Goal: Obtain resource: Obtain resource

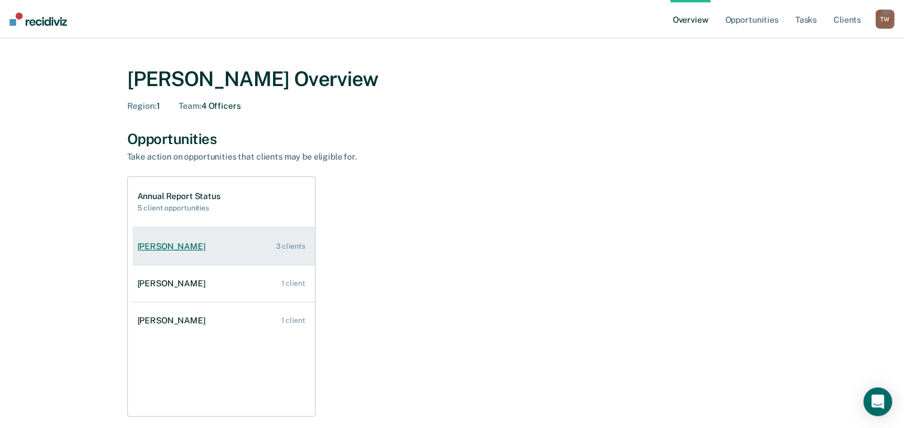
click at [178, 239] on link "[PERSON_NAME] 3 clients" at bounding box center [224, 247] width 182 height 34
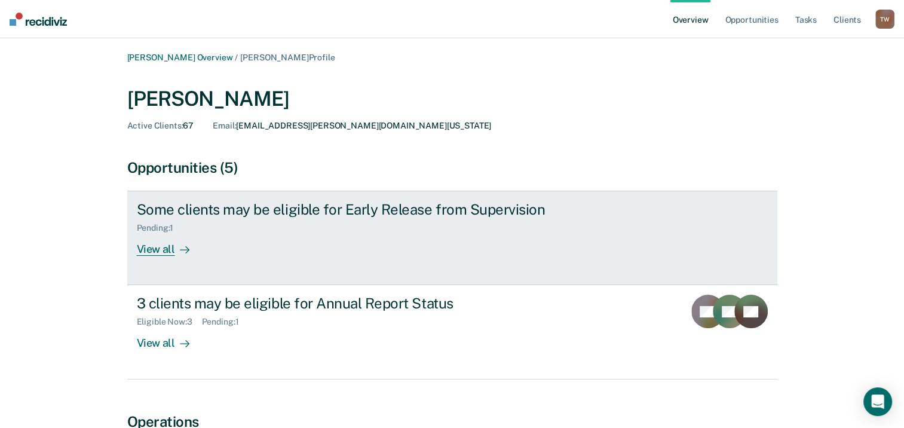
click at [163, 250] on div "View all" at bounding box center [170, 244] width 67 height 23
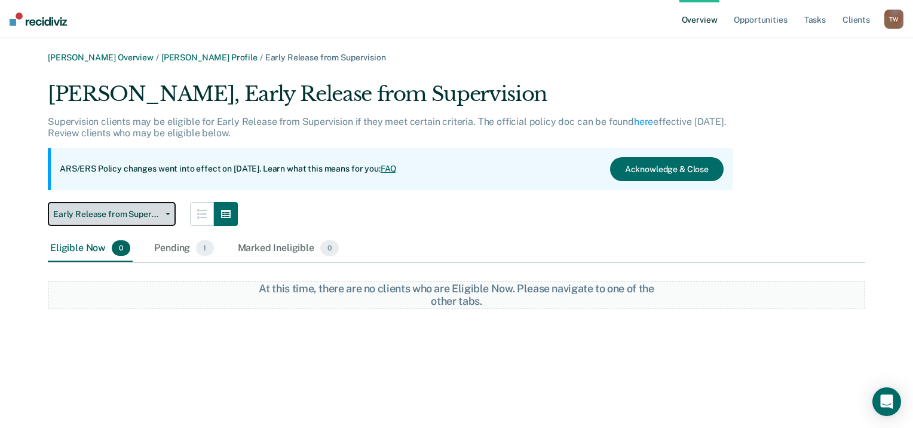
click at [173, 207] on button "Early Release from Supervision" at bounding box center [112, 214] width 128 height 24
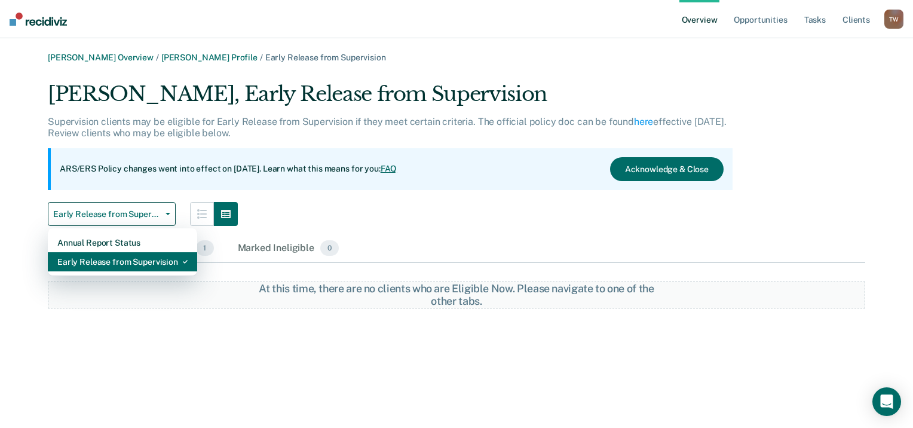
click at [115, 261] on div "Early Release from Supervision" at bounding box center [122, 261] width 130 height 19
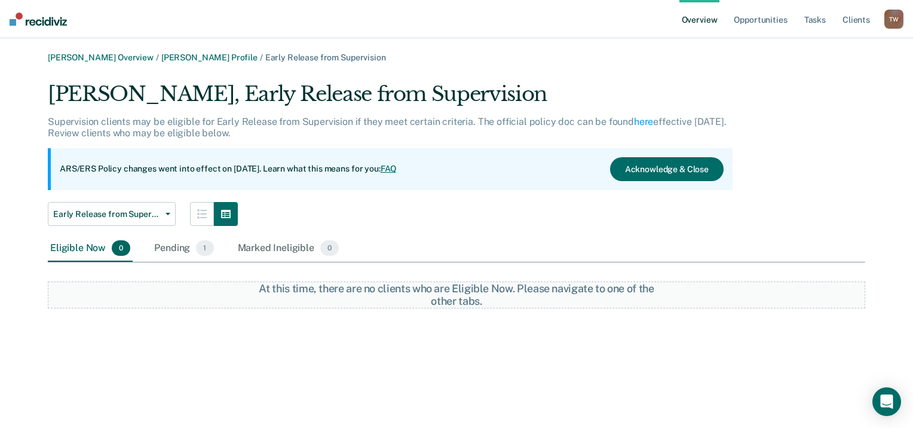
click at [366, 198] on div "[PERSON_NAME], Early Release from Supervision Supervision clients may be eligib…" at bounding box center [390, 154] width 685 height 144
click at [647, 166] on button "Acknowledge & Close" at bounding box center [667, 169] width 114 height 24
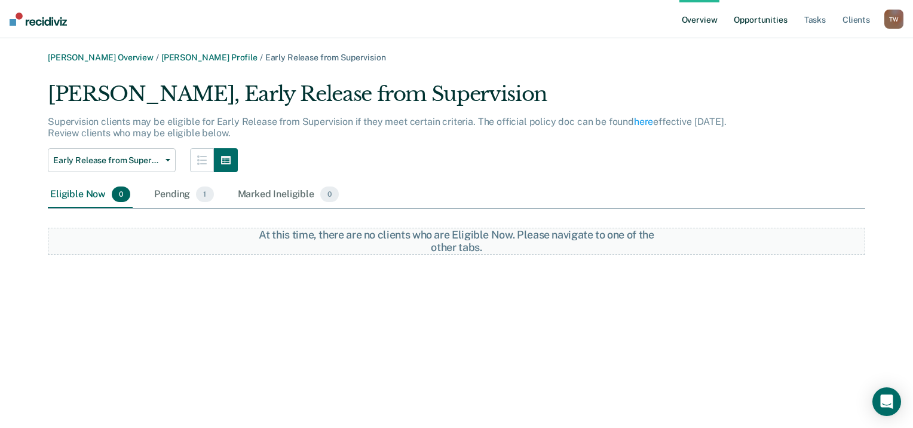
click at [757, 17] on link "Opportunities" at bounding box center [761, 19] width 58 height 38
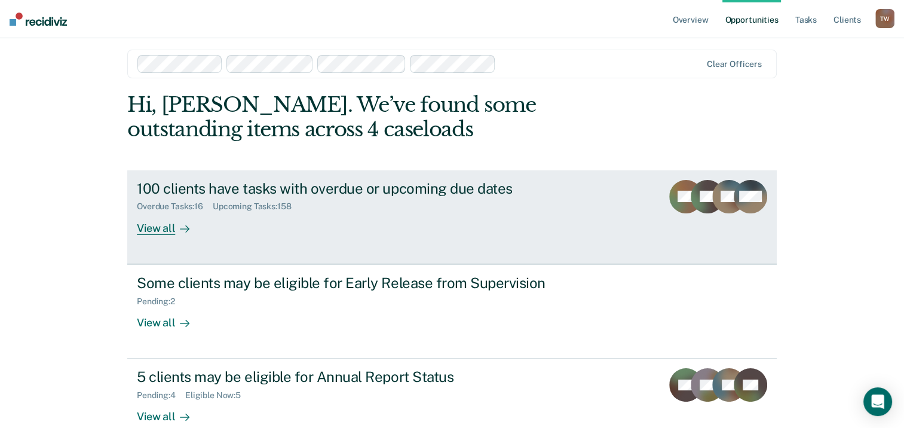
scroll to position [80, 0]
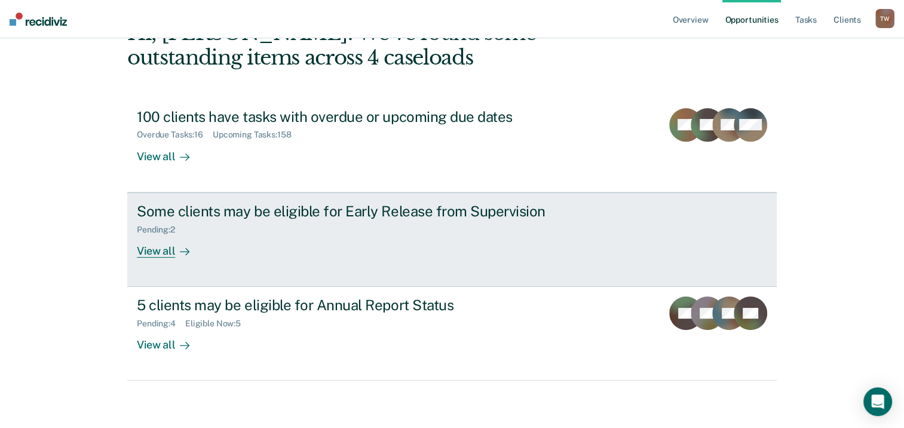
click at [170, 251] on div "View all" at bounding box center [170, 245] width 67 height 23
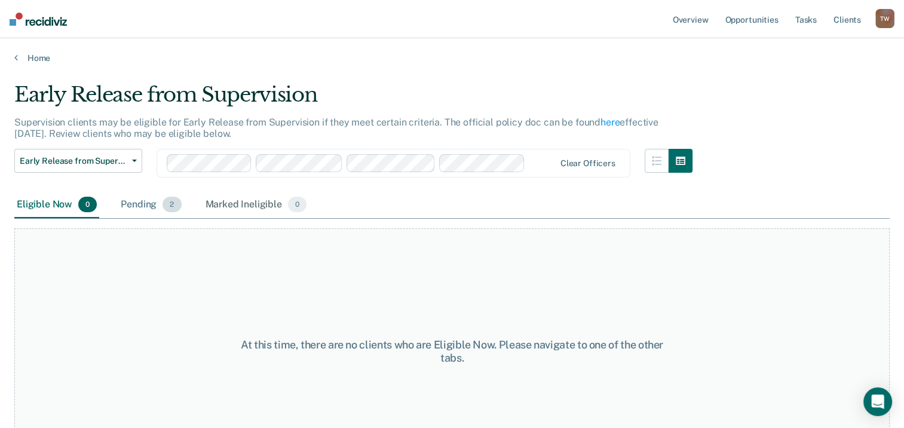
click at [166, 202] on span "2" at bounding box center [172, 205] width 19 height 16
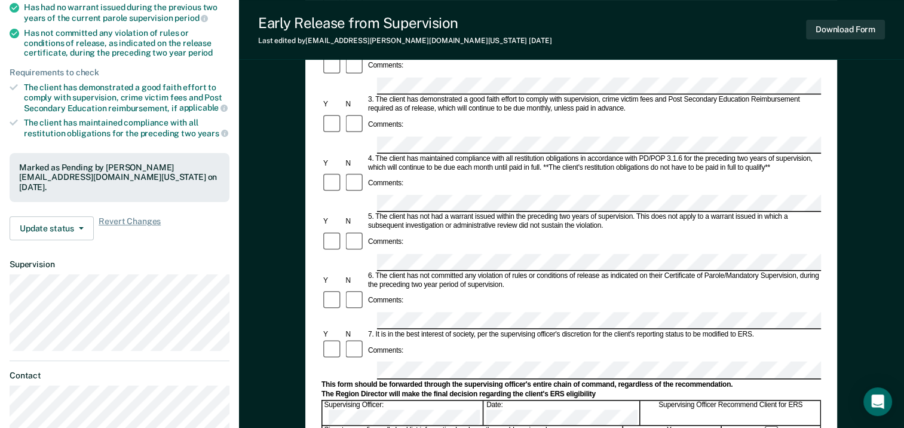
scroll to position [359, 0]
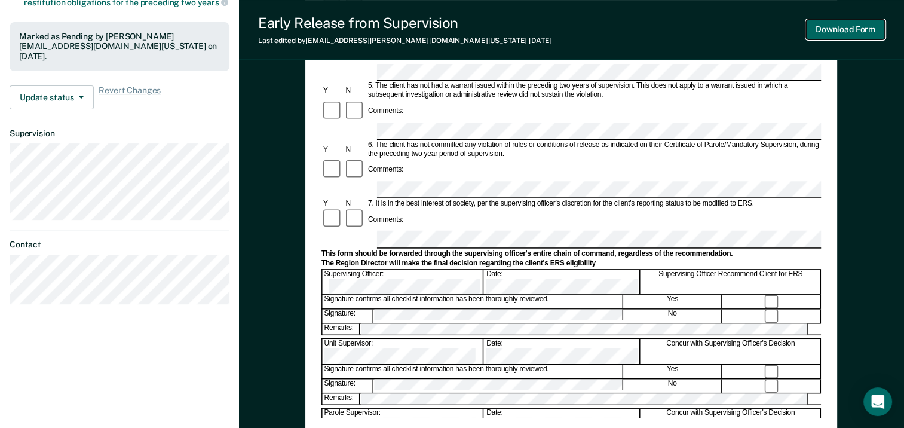
click at [843, 29] on button "Download Form" at bounding box center [845, 30] width 79 height 20
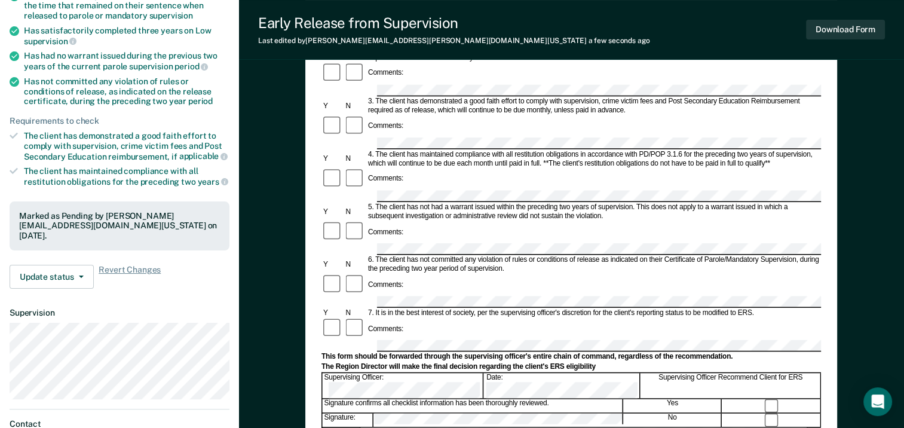
scroll to position [418, 0]
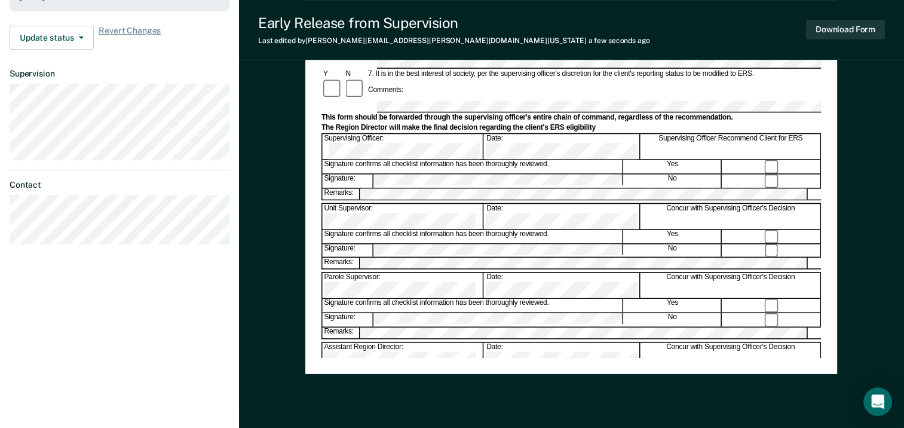
click at [304, 203] on div "Early Release from Supervision (ERS) Checklist, Recommendation, and Determinati…" at bounding box center [571, 62] width 665 height 812
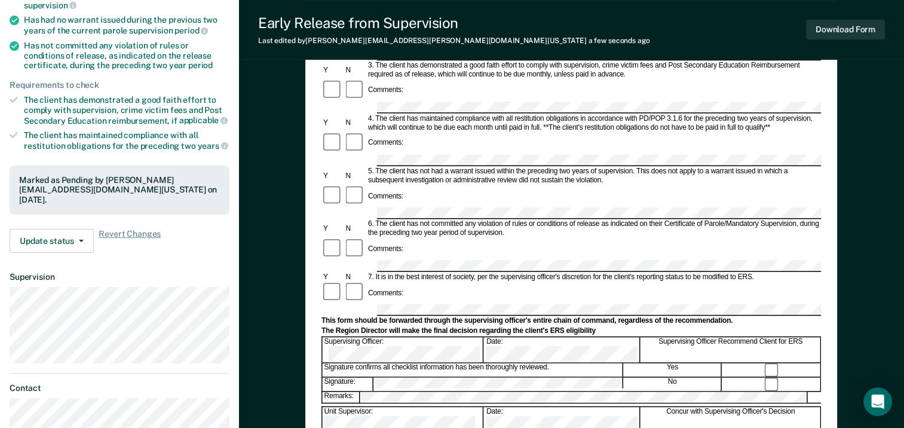
scroll to position [0, 0]
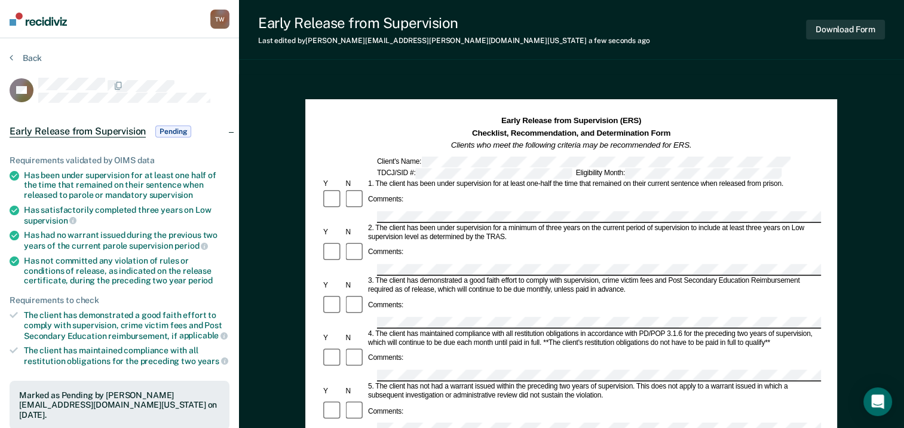
drag, startPoint x: 717, startPoint y: 53, endPoint x: 646, endPoint y: 53, distance: 71.1
click at [646, 53] on div "Early Release from Supervision Last edited by [PERSON_NAME][EMAIL_ADDRESS][PERS…" at bounding box center [571, 30] width 665 height 60
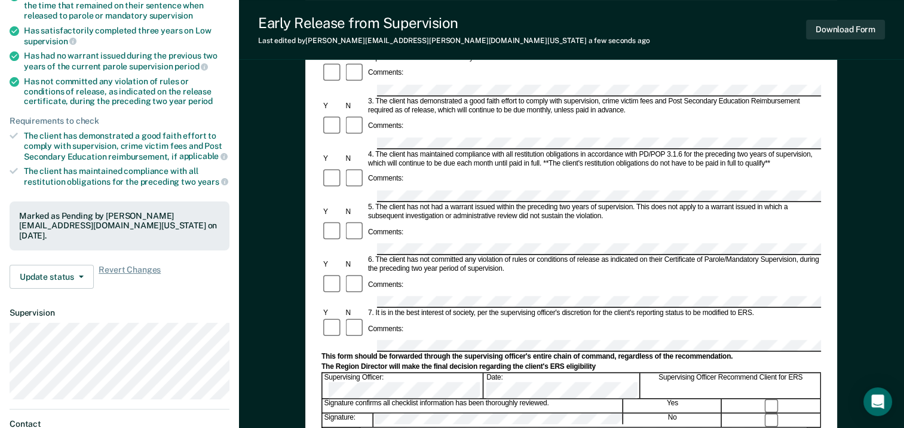
scroll to position [457, 0]
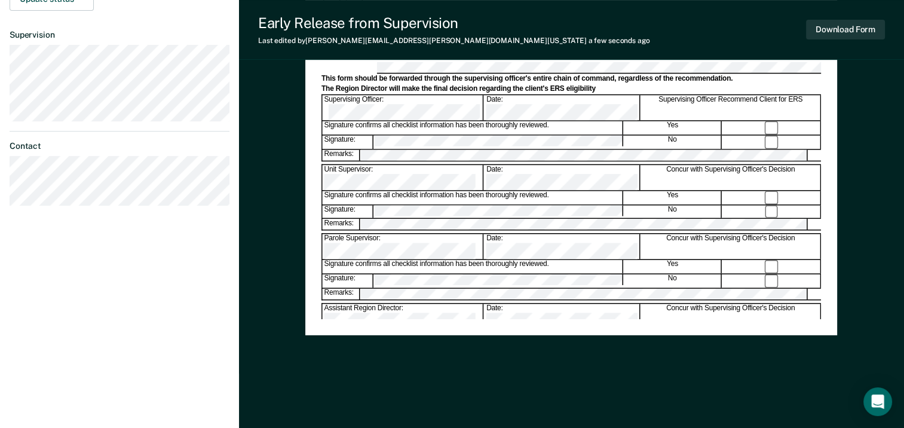
click at [549, 359] on div "Early Release from Supervision (ERS) Checklist, Recommendation, and Determinati…" at bounding box center [571, 23] width 532 height 774
click at [842, 29] on button "Download Form" at bounding box center [845, 30] width 79 height 20
